Goal: Transaction & Acquisition: Purchase product/service

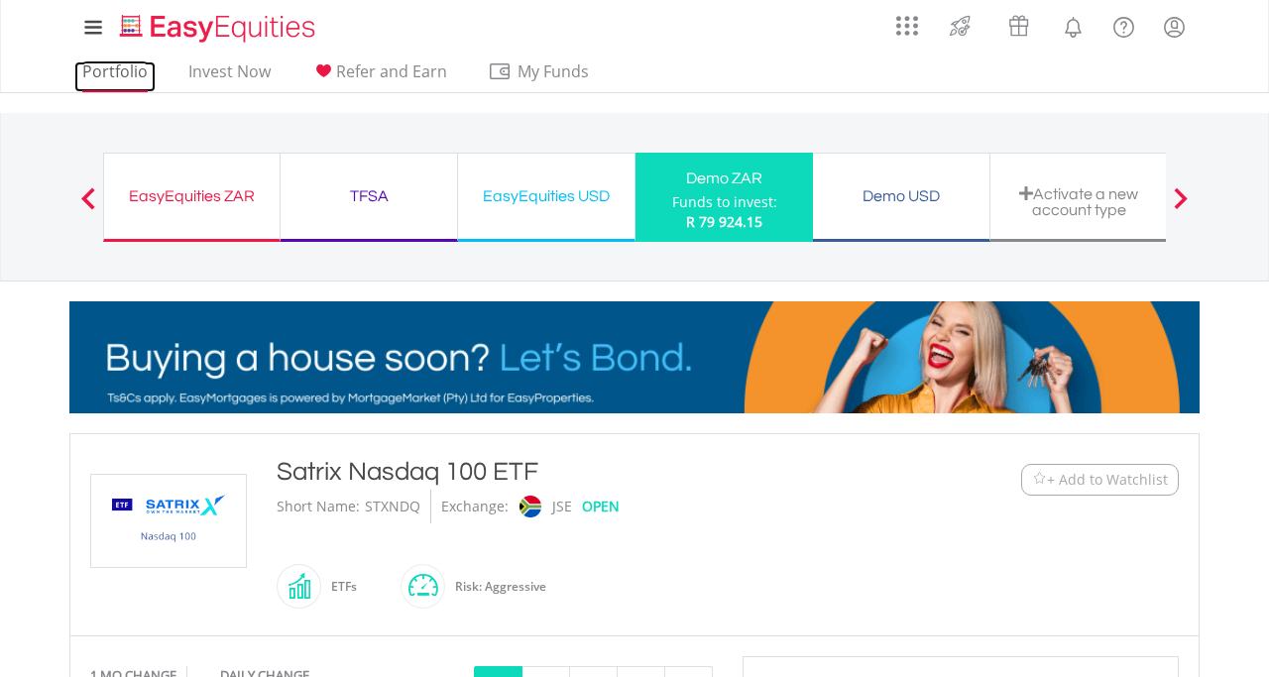
click at [134, 68] on link "Portfolio" at bounding box center [114, 76] width 81 height 31
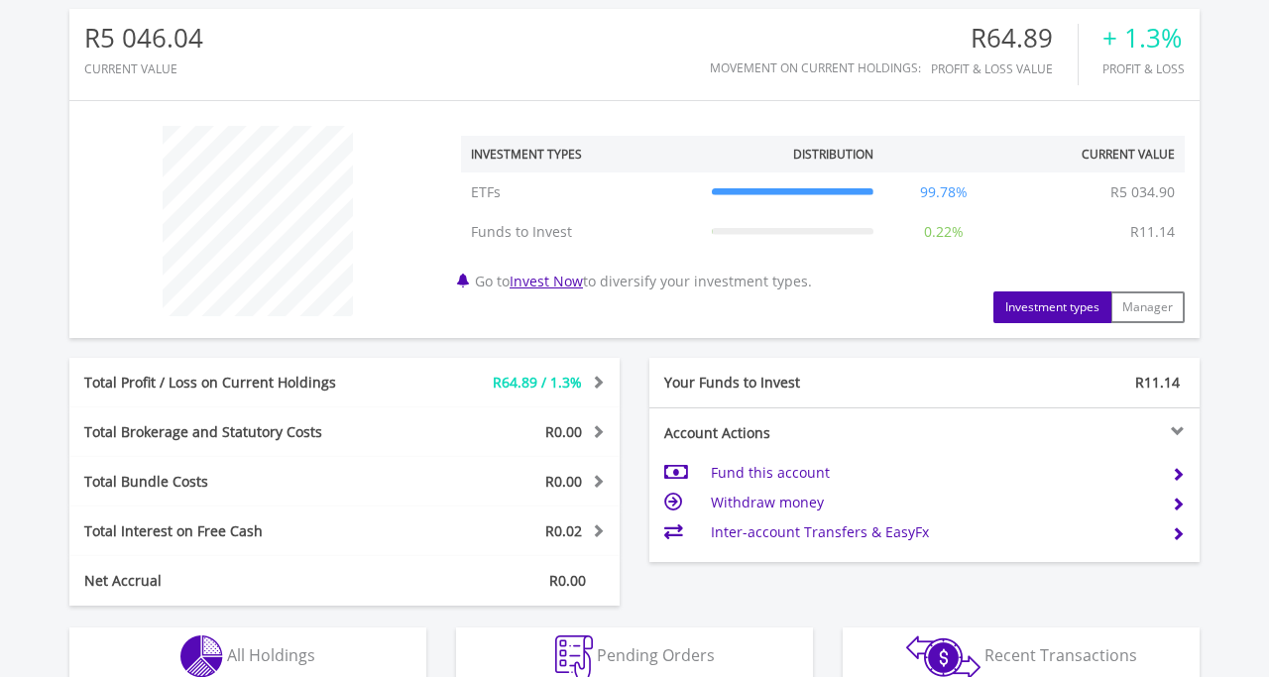
scroll to position [645, 0]
click at [1170, 310] on button "Manager" at bounding box center [1147, 306] width 74 height 32
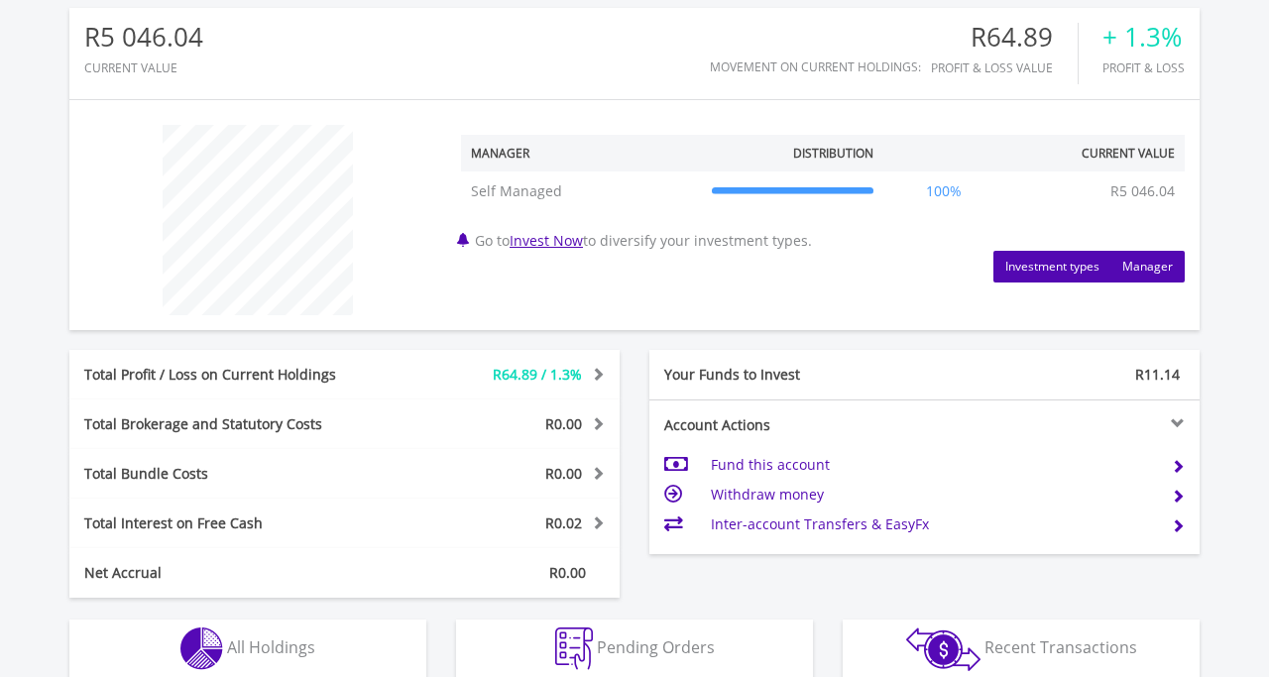
click at [1055, 274] on button "Investment types" at bounding box center [1052, 267] width 118 height 32
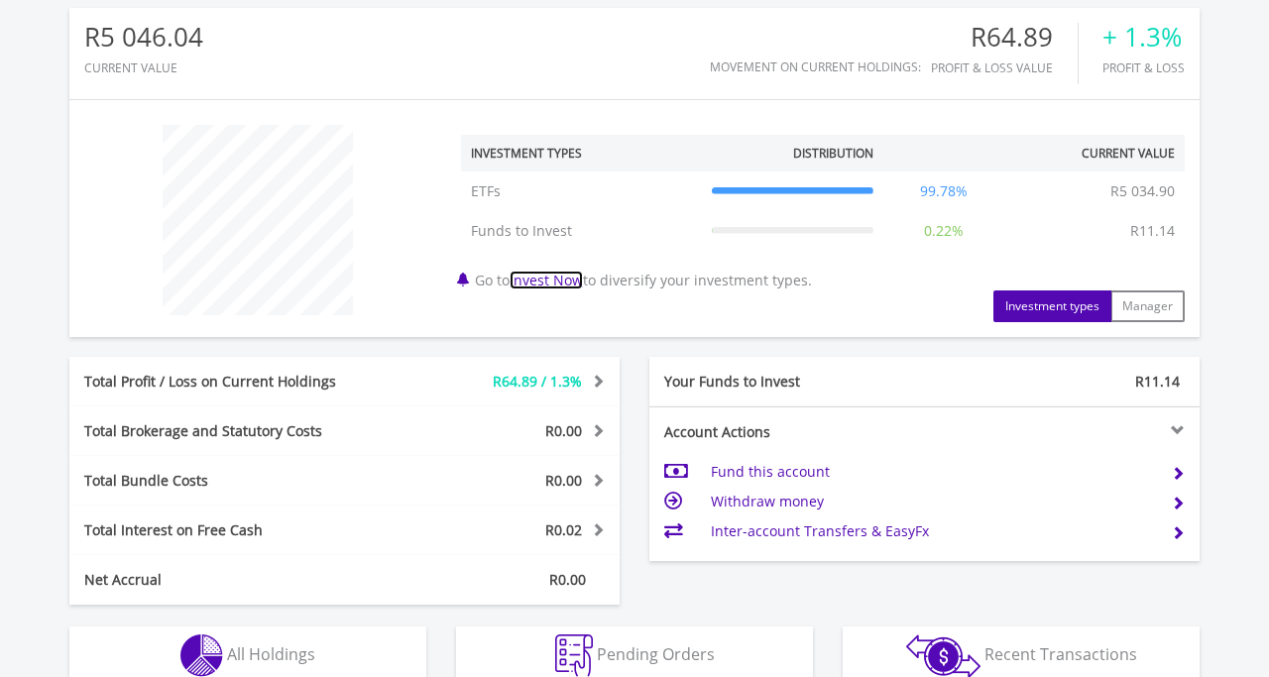
click at [538, 278] on link "Invest Now" at bounding box center [546, 280] width 73 height 19
